Goal: Ask a question: Seek information or help from site administrators or community

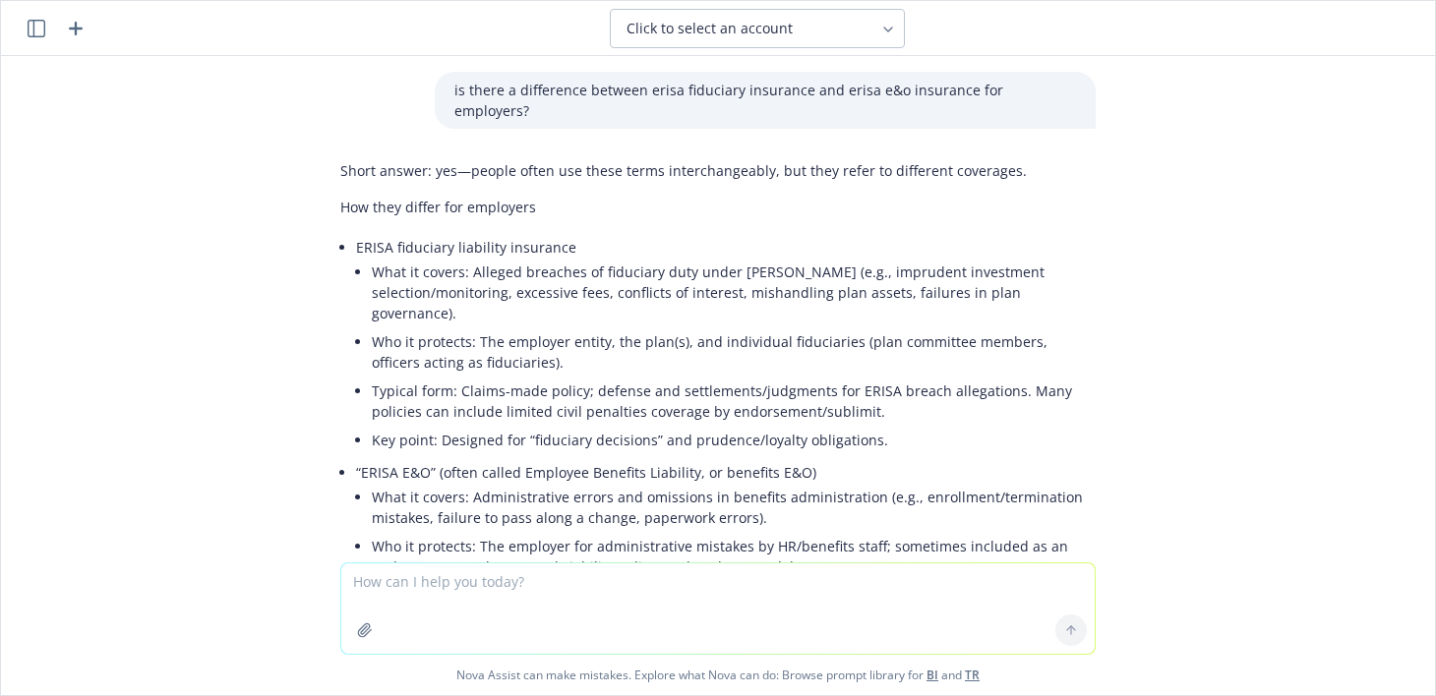
scroll to position [53, 0]
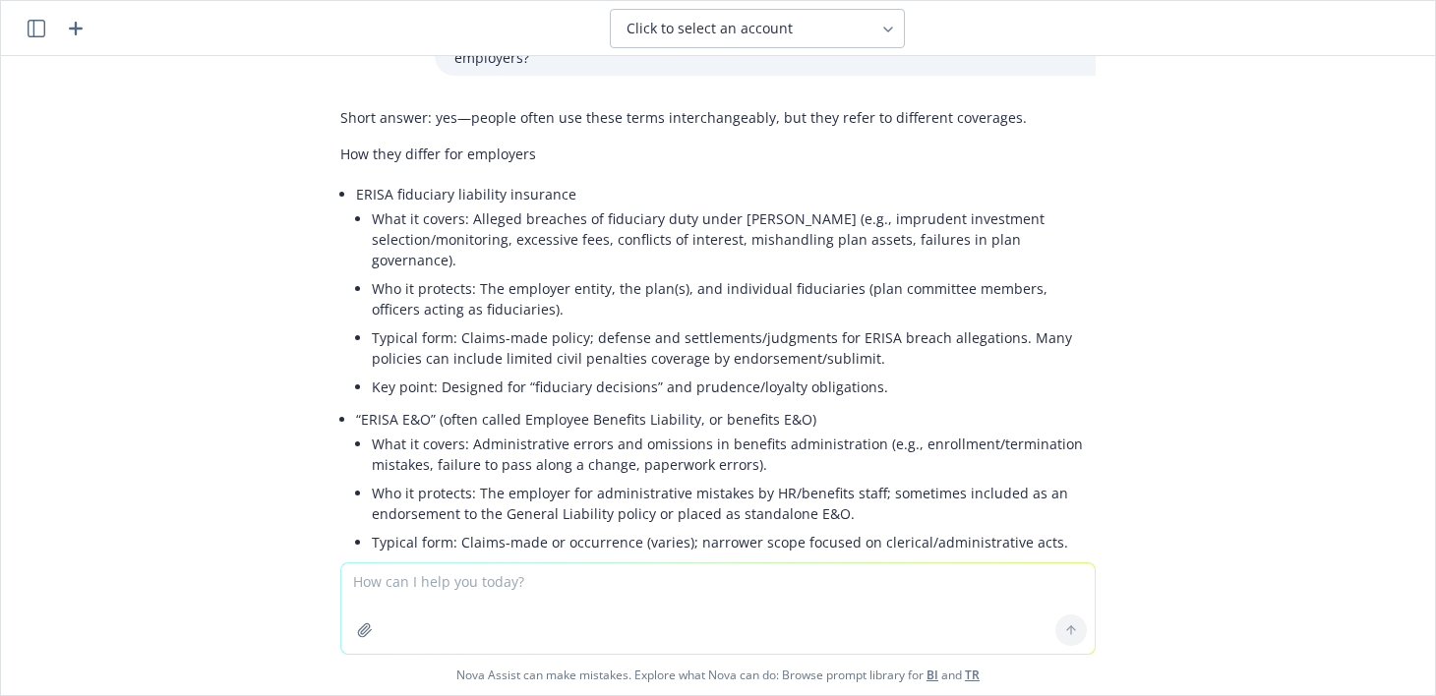
click at [79, 21] on icon "button" at bounding box center [76, 29] width 24 height 24
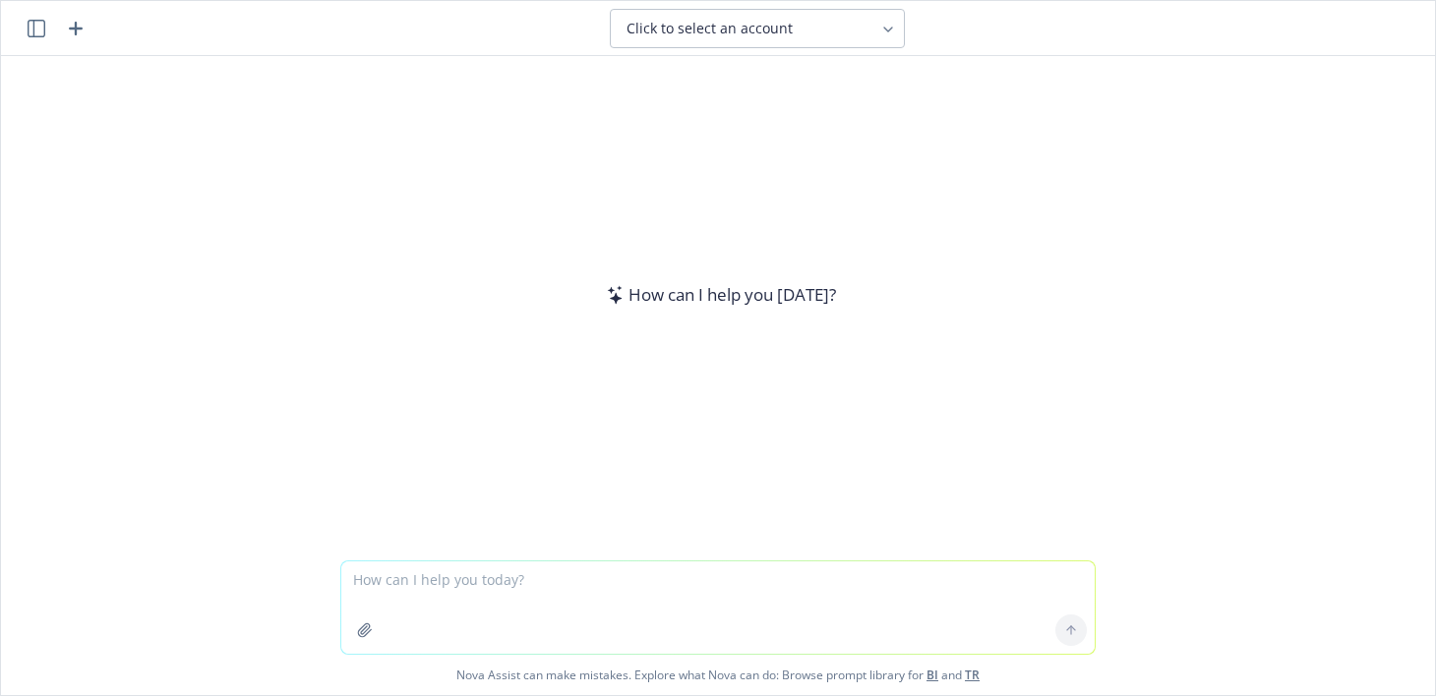
click at [718, 16] on button "Click to select an account" at bounding box center [757, 28] width 295 height 39
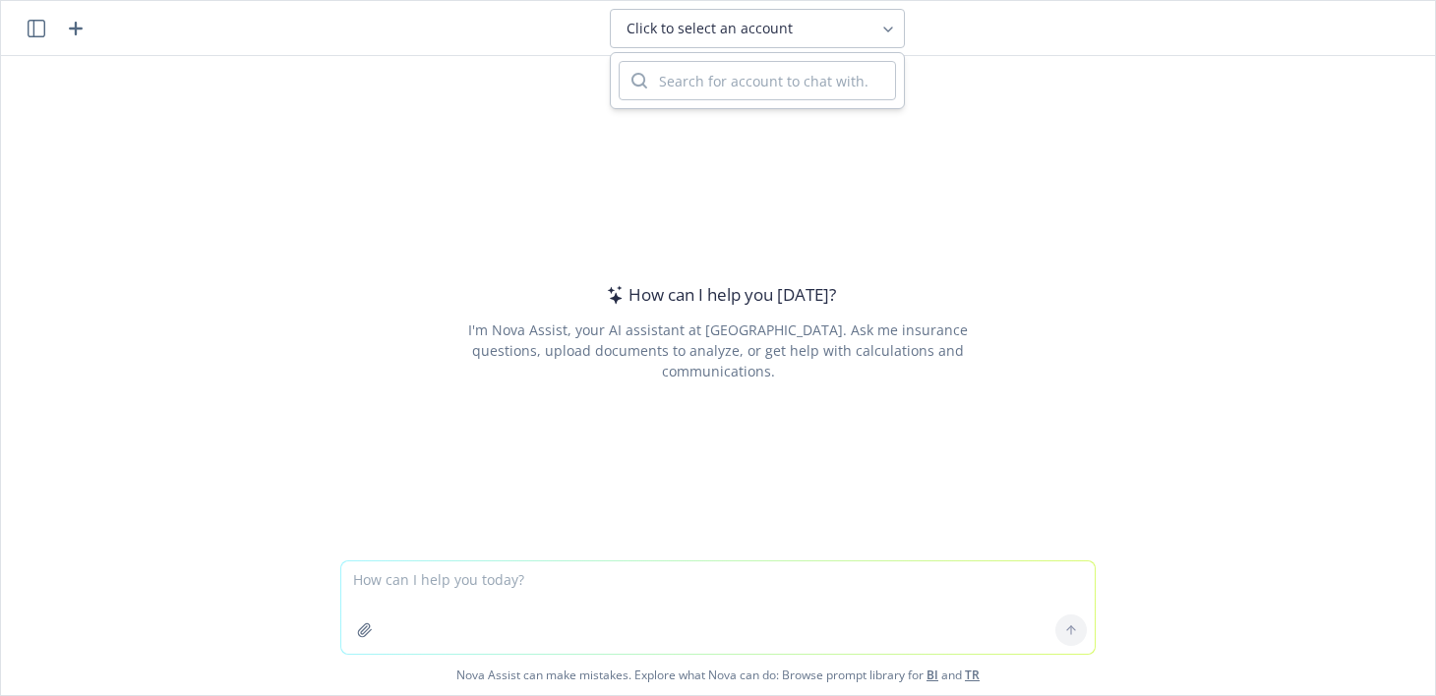
click at [1044, 270] on div "How can I help you [DATE]? I'm Nova Assist, your AI assistant at Newfront. Ask …" at bounding box center [717, 331] width 755 height 363
click at [674, 569] on textarea at bounding box center [717, 608] width 753 height 92
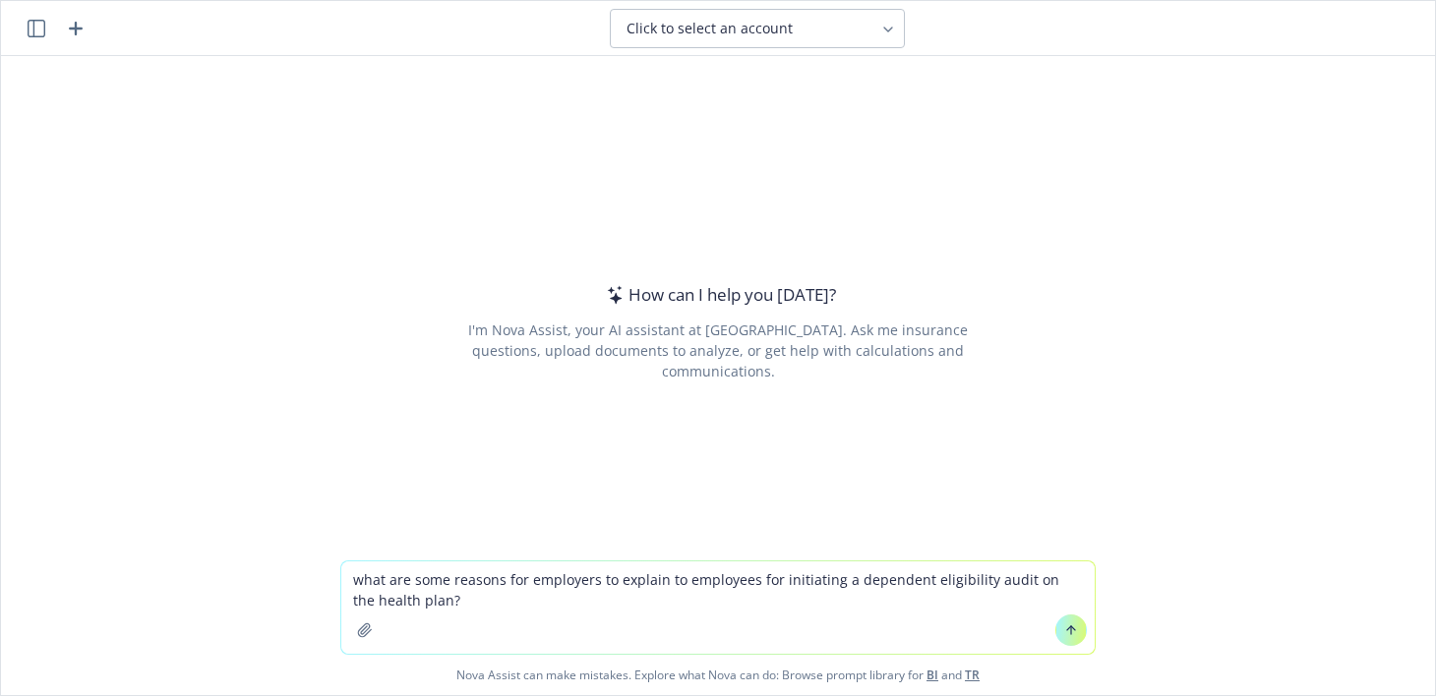
type textarea "what are some reasons for employers to explain to employees for initiating a de…"
click at [1070, 630] on icon at bounding box center [1071, 631] width 14 height 14
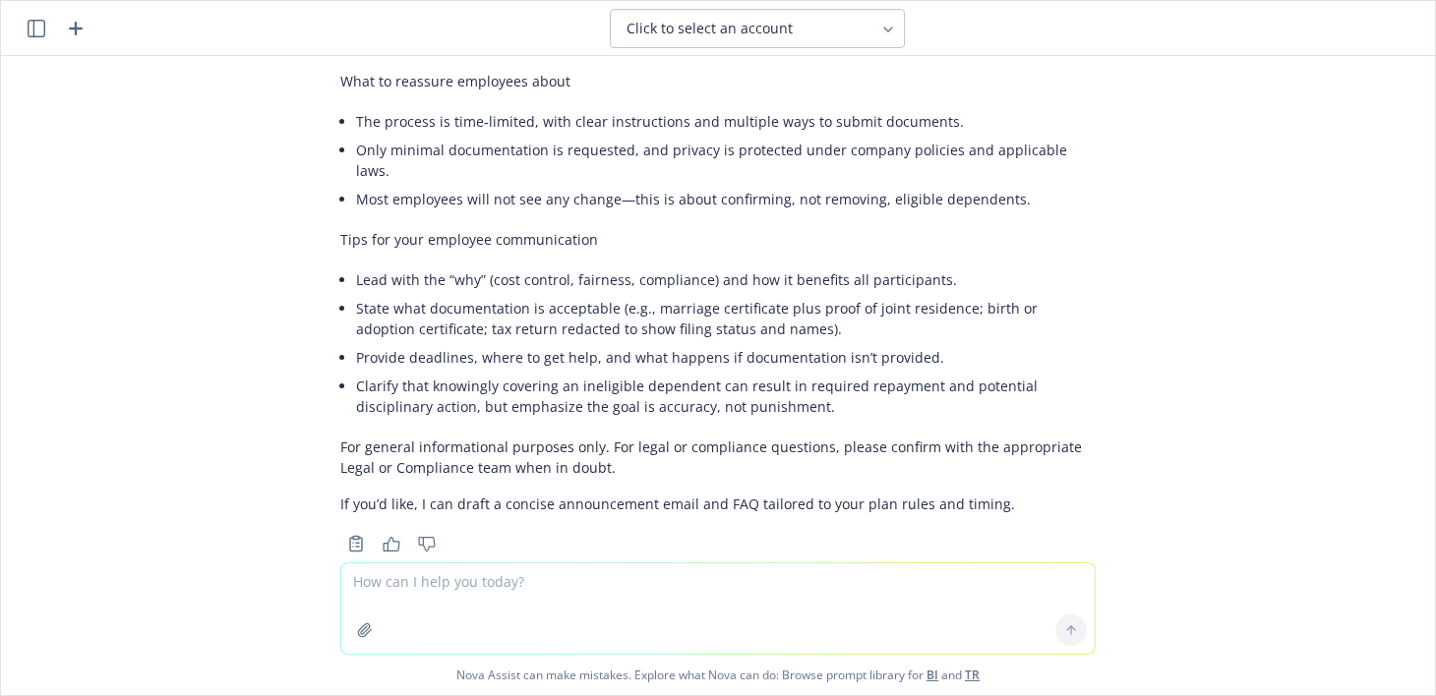
scroll to position [861, 0]
click at [685, 603] on textarea at bounding box center [717, 609] width 753 height 90
type textarea "is there anything political about a dependent eligibility audit?"
click at [1067, 629] on icon at bounding box center [1071, 629] width 8 height 4
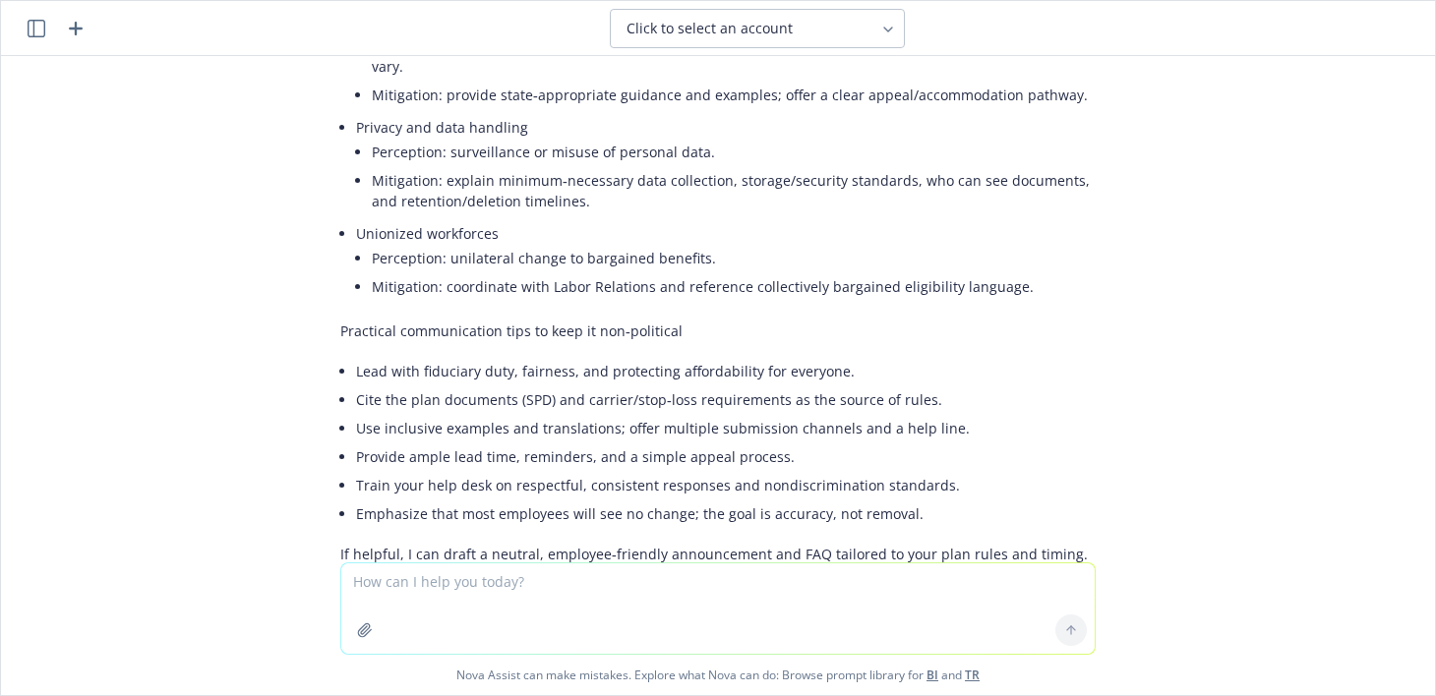
scroll to position [1924, 0]
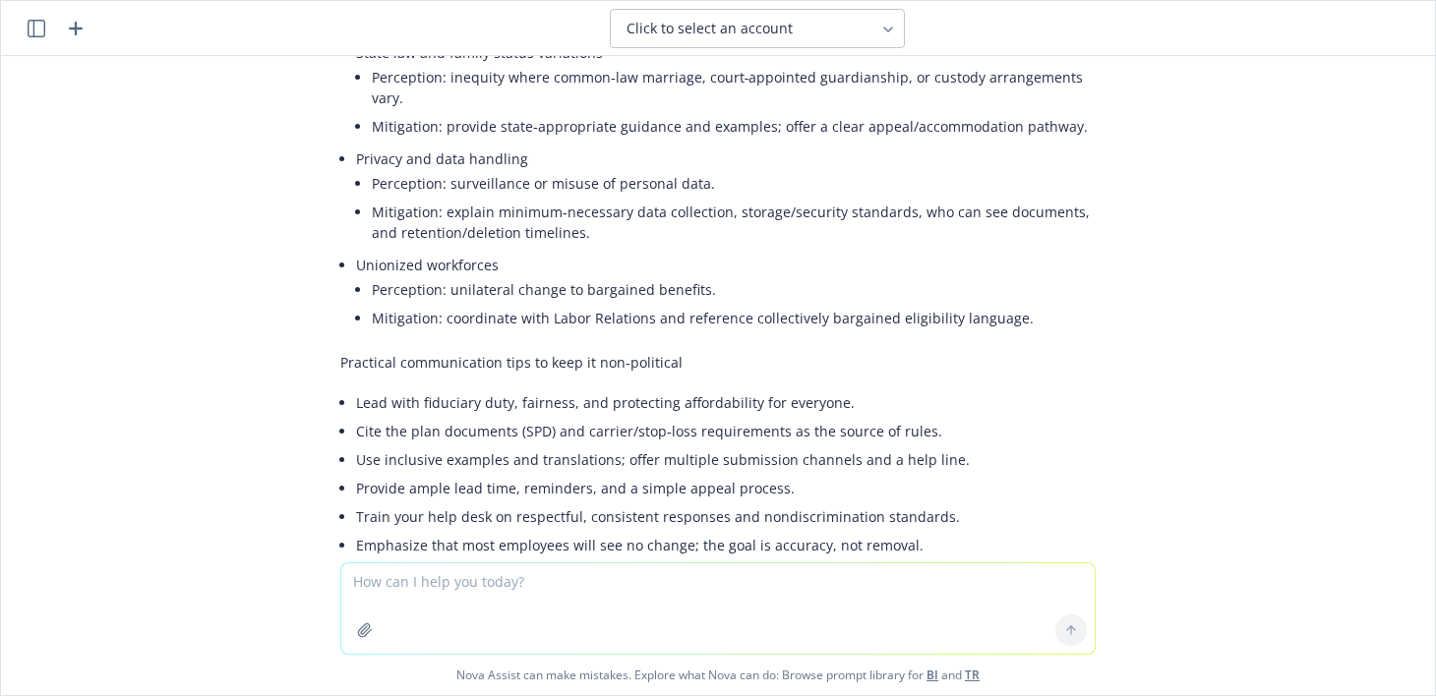
click at [807, 695] on div "Click to select an account what is key person insurance? Key person insurance i…" at bounding box center [718, 348] width 1436 height 696
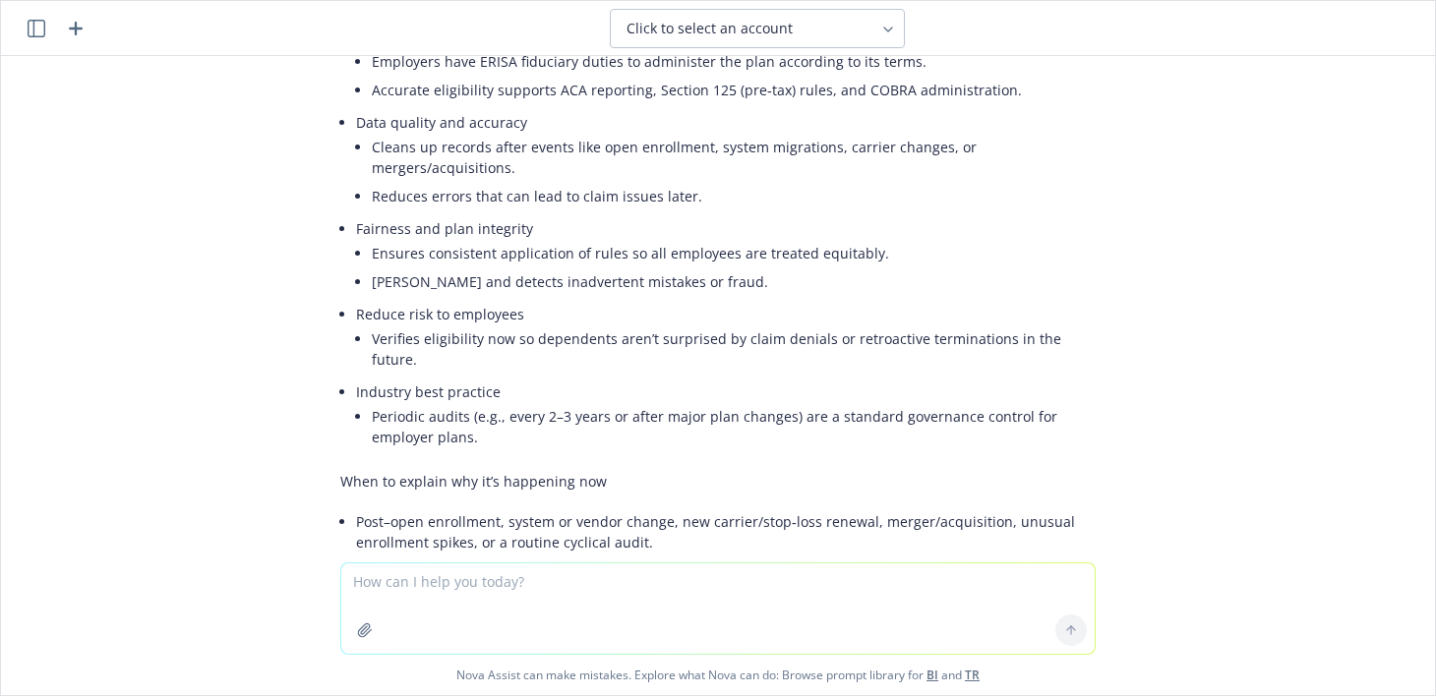
scroll to position [252, 0]
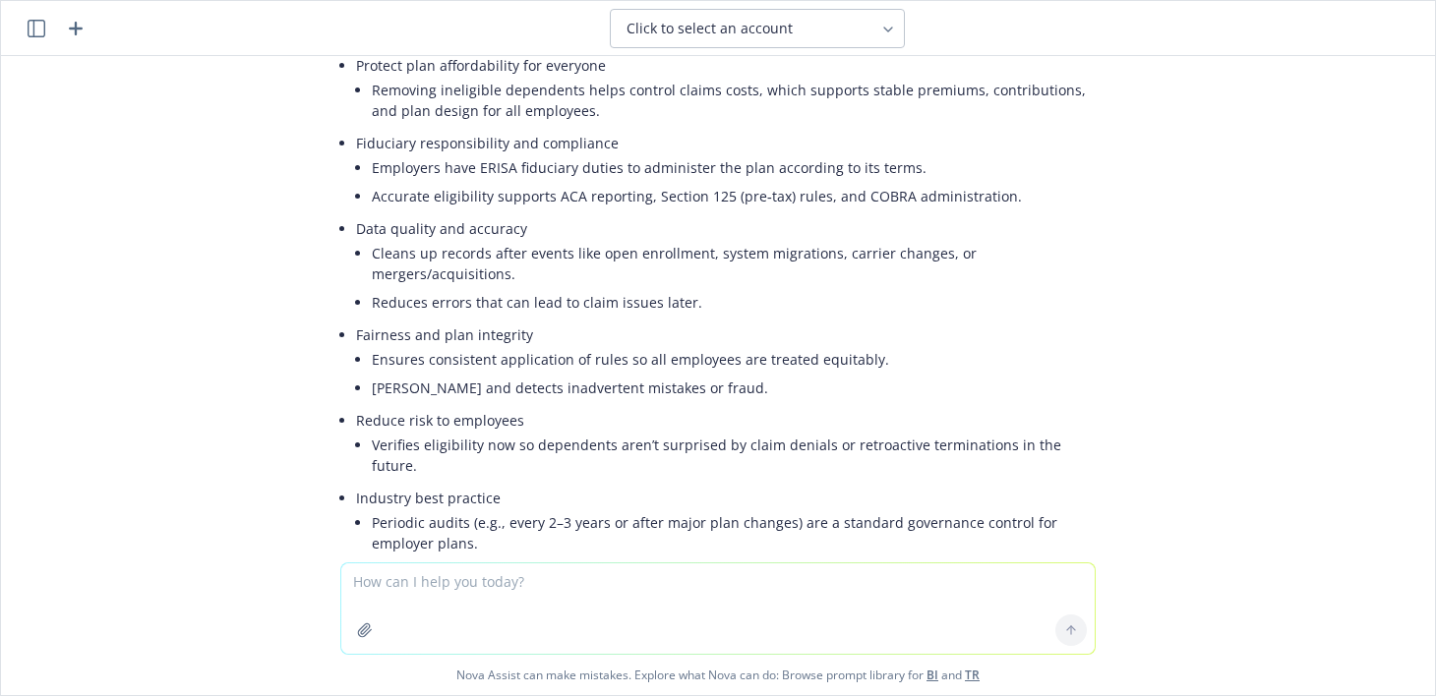
click at [88, 311] on div "what are some reasons for employers to explain to employees for initiating a de…" at bounding box center [718, 309] width 1434 height 507
click at [56, 310] on div "what are some reasons for employers to explain to employees for initiating a de…" at bounding box center [718, 309] width 1434 height 507
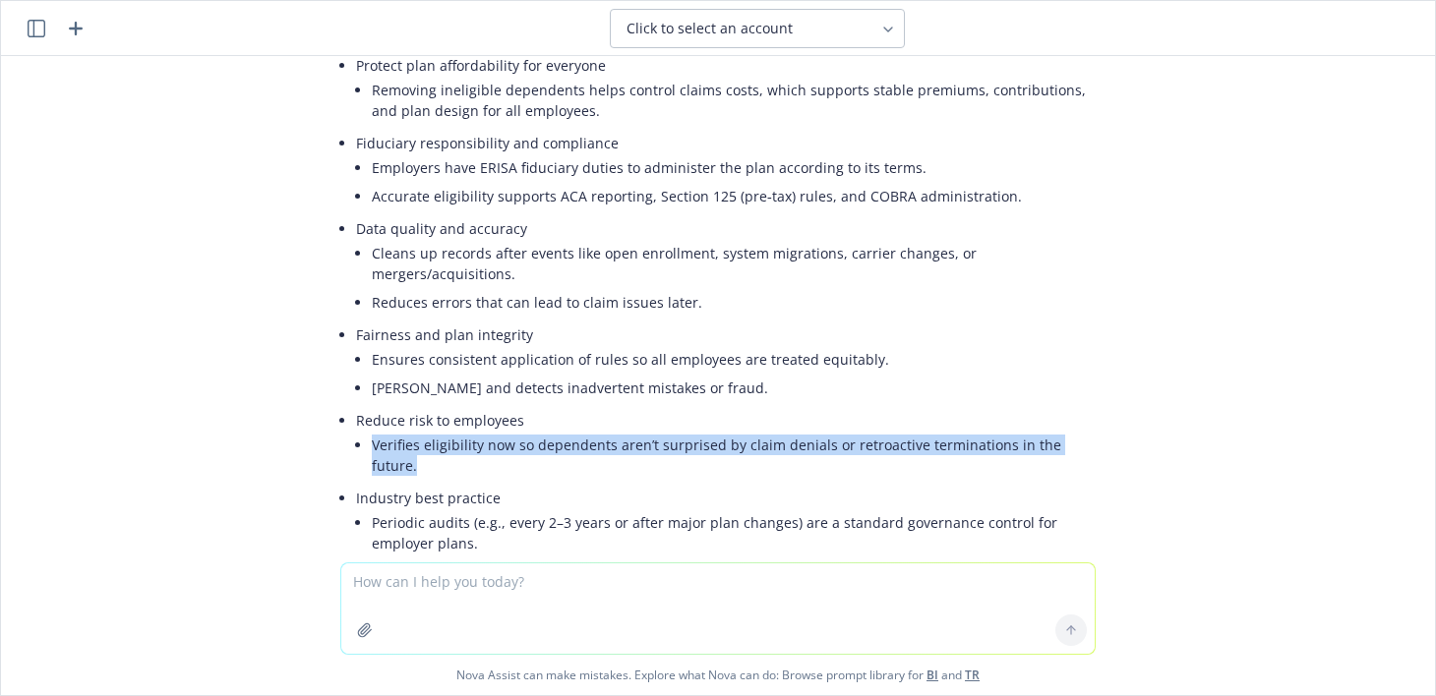
drag, startPoint x: 360, startPoint y: 444, endPoint x: 1092, endPoint y: 443, distance: 731.7
click at [1092, 443] on div "Here are clear, employee-friendly reasons employers commonly share when initiat…" at bounding box center [718, 533] width 787 height 1265
copy li "Verifies eligibility now so dependents aren’t surprised by claim denials or ret…"
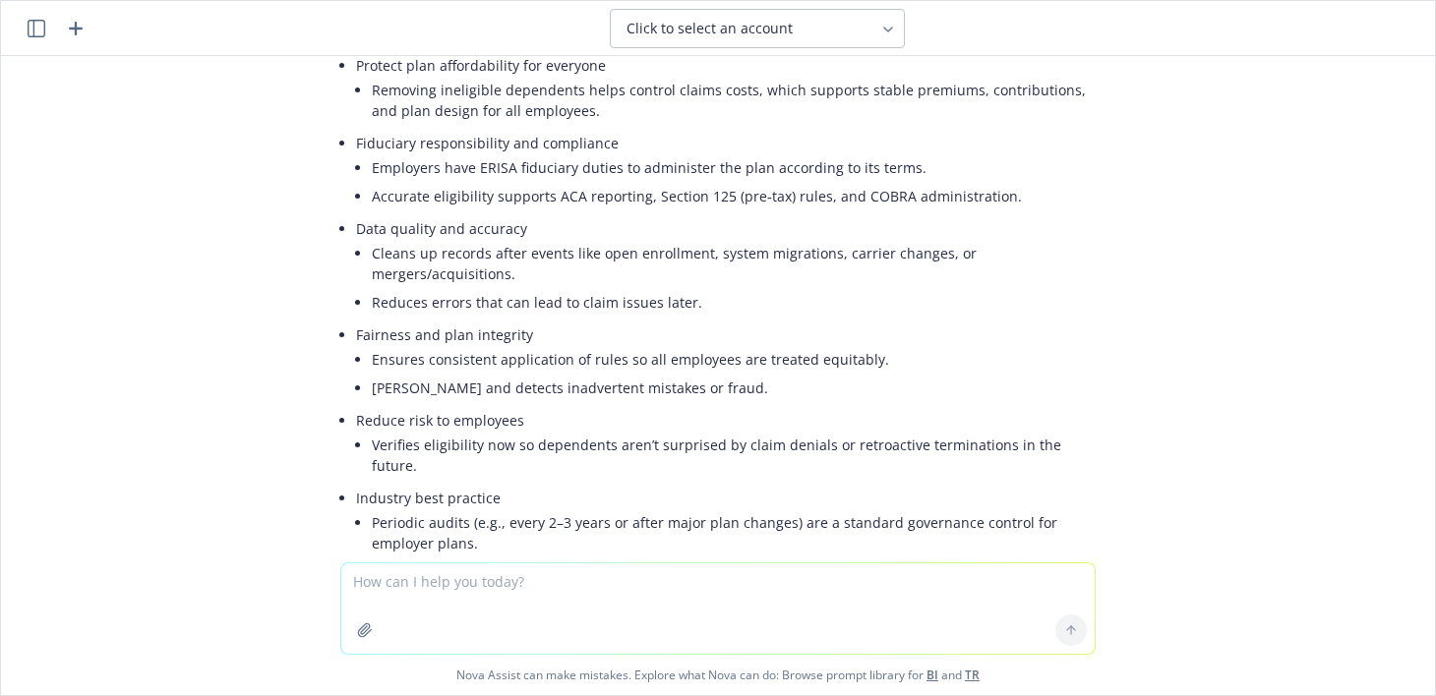
click at [25, 173] on div "what are some reasons for employers to explain to employees for initiating a de…" at bounding box center [718, 309] width 1434 height 507
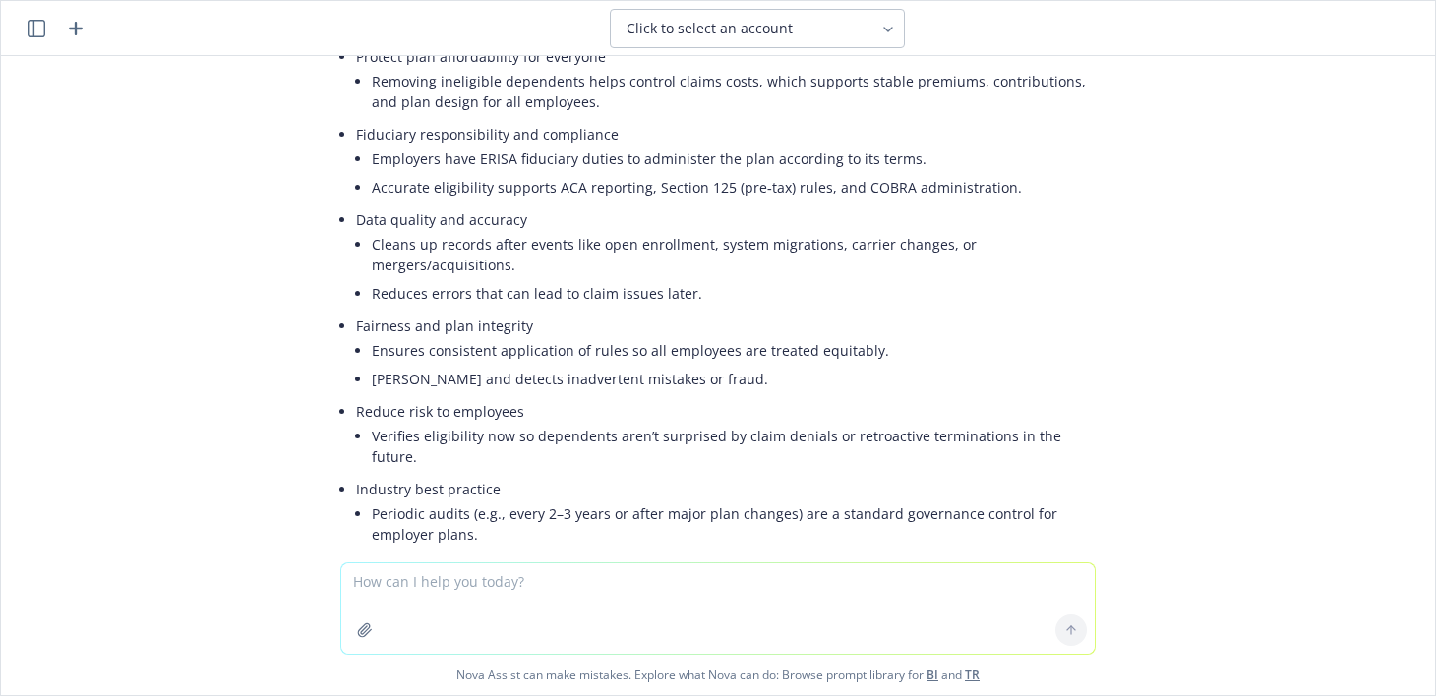
scroll to position [295, 0]
